Goal: Transaction & Acquisition: Purchase product/service

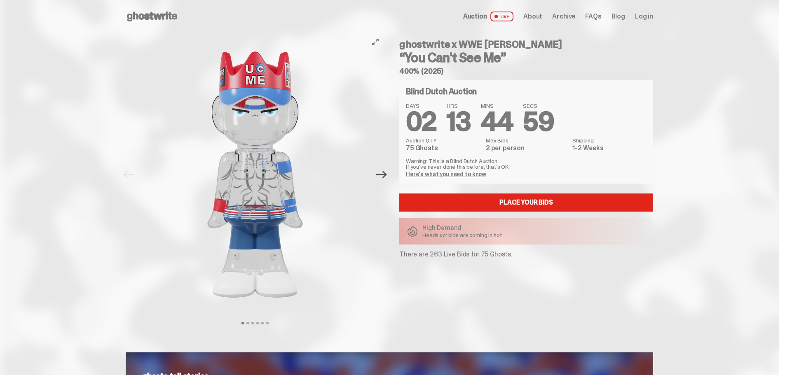
click at [387, 178] on icon "Next" at bounding box center [381, 174] width 11 height 11
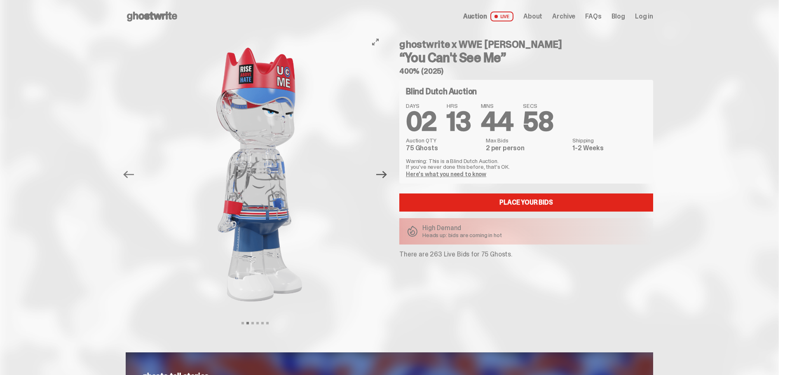
click at [387, 172] on icon "Next" at bounding box center [381, 174] width 11 height 7
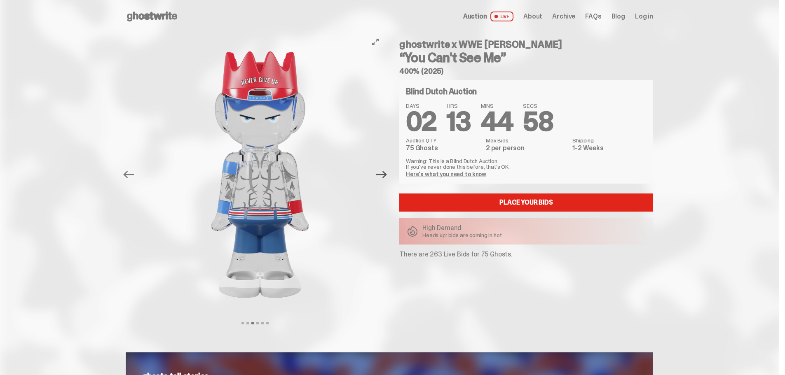
click at [387, 172] on icon "Next" at bounding box center [381, 174] width 11 height 7
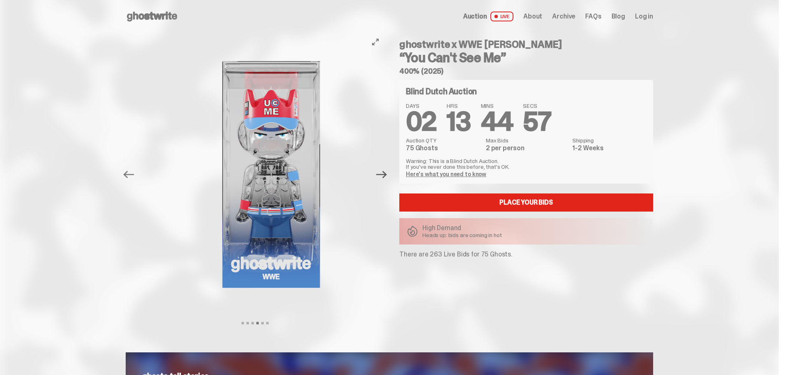
click at [386, 172] on icon "Next" at bounding box center [381, 174] width 11 height 7
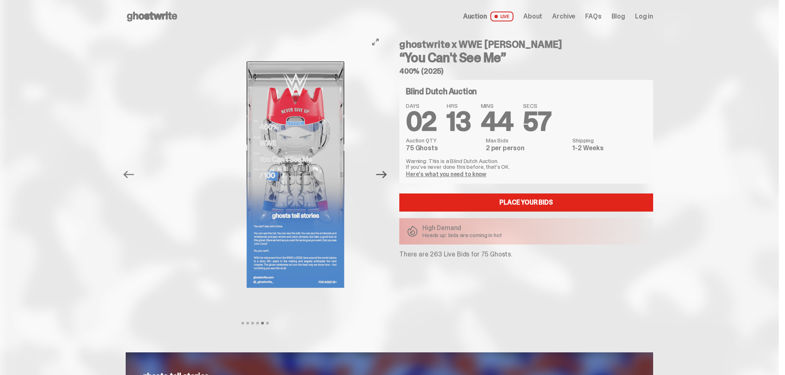
click at [386, 172] on icon "Next" at bounding box center [381, 174] width 11 height 7
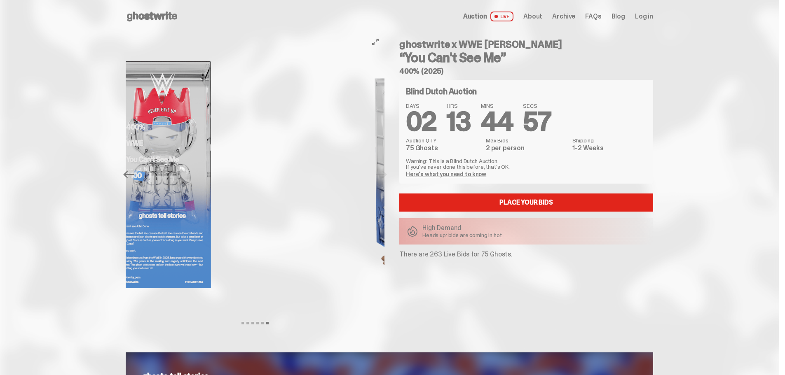
click at [386, 172] on img at bounding box center [420, 175] width 227 height 284
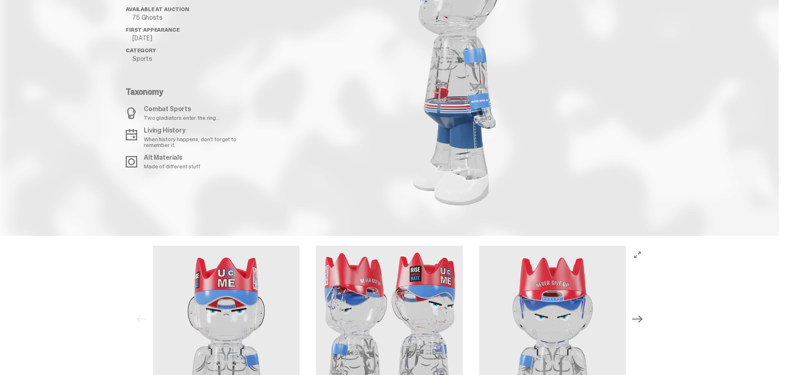
scroll to position [1030, 0]
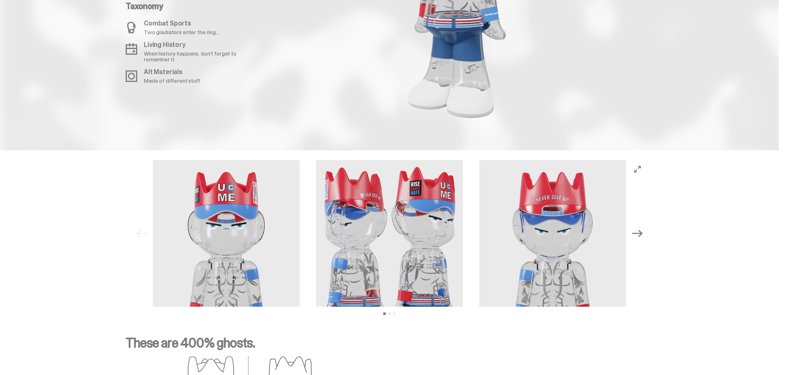
click at [643, 234] on icon "Next" at bounding box center [637, 233] width 11 height 7
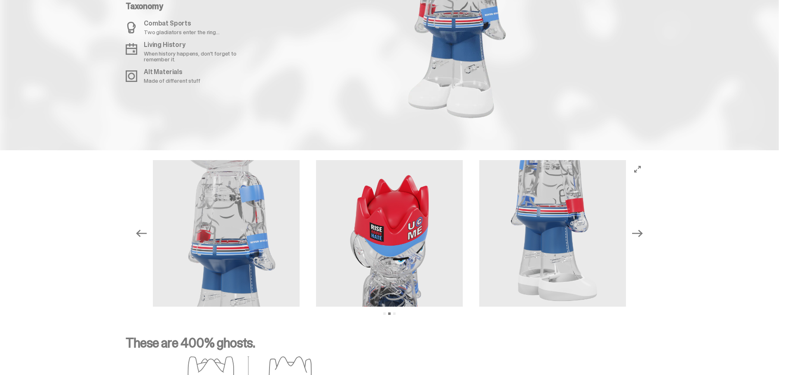
click at [643, 233] on icon "Next" at bounding box center [637, 233] width 11 height 7
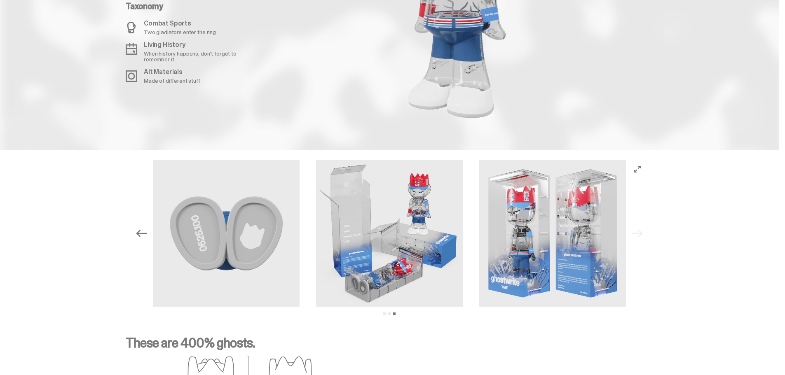
click at [644, 233] on div "Previous Next View slide 1 View slide 2 View slide 3" at bounding box center [389, 233] width 514 height 147
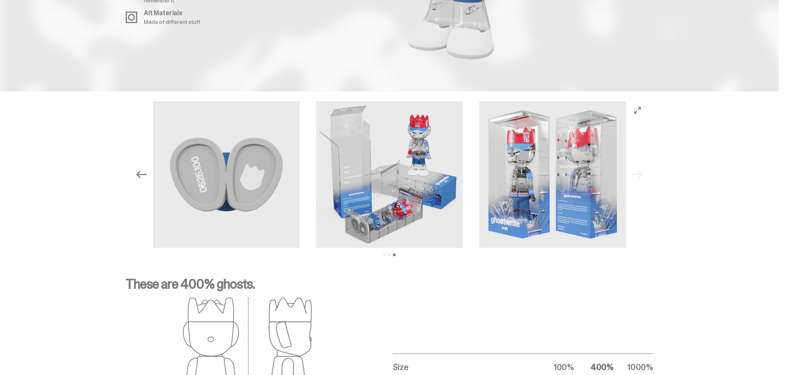
scroll to position [1195, 0]
